Goal: Check status: Check status

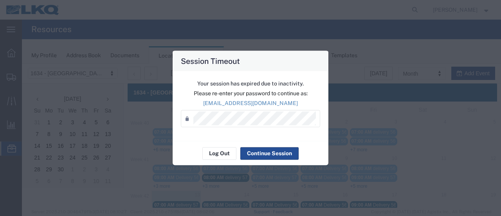
scroll to position [78, 0]
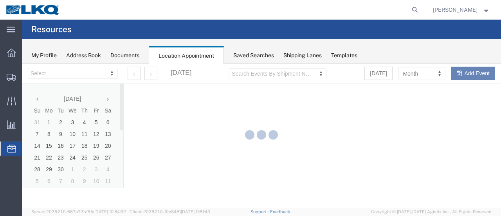
select select "28712"
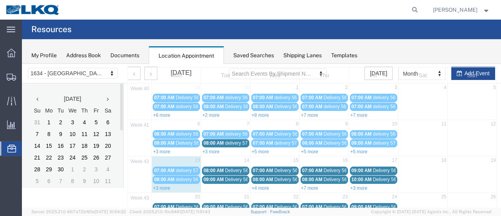
scroll to position [78, 0]
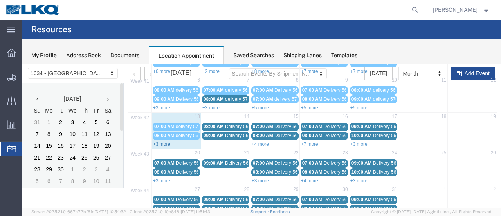
click at [164, 142] on link "+3 more" at bounding box center [161, 143] width 17 height 5
